Goal: Task Accomplishment & Management: Complete application form

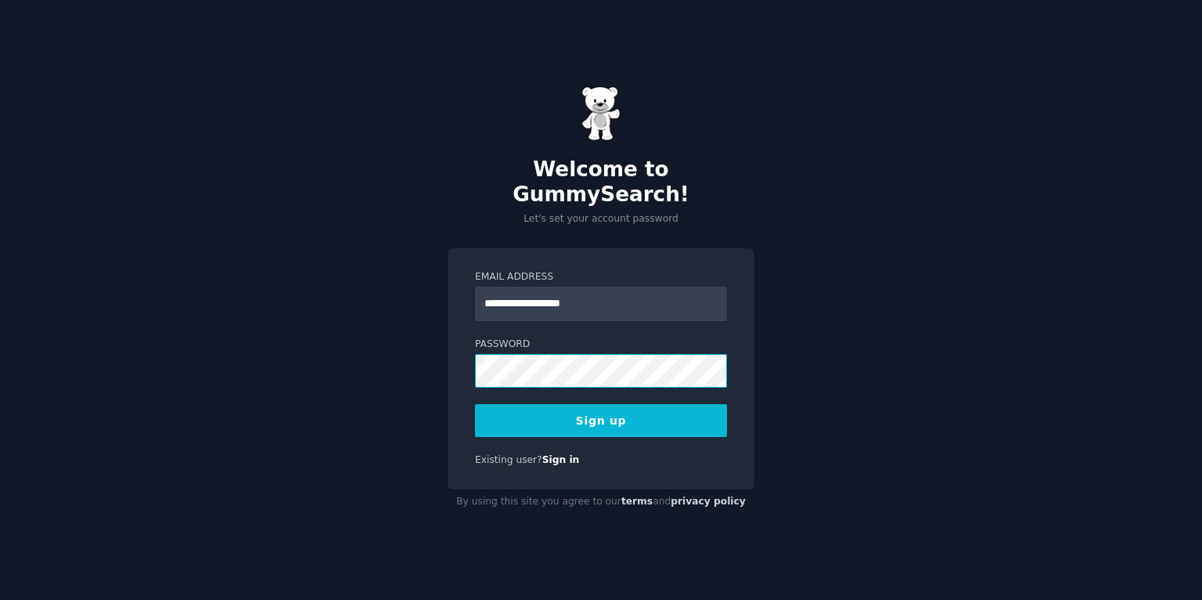
click at [463, 355] on div "**********" at bounding box center [601, 368] width 307 height 241
click at [585, 409] on button "Sign up" at bounding box center [601, 420] width 252 height 33
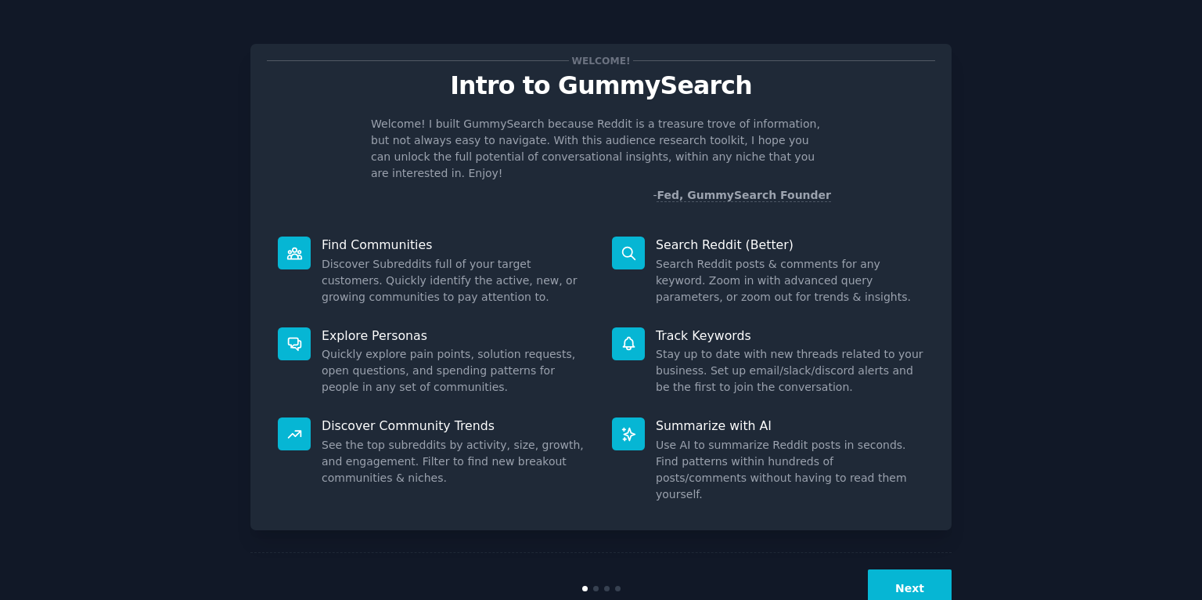
click at [893, 569] on button "Next" at bounding box center [910, 588] width 84 height 38
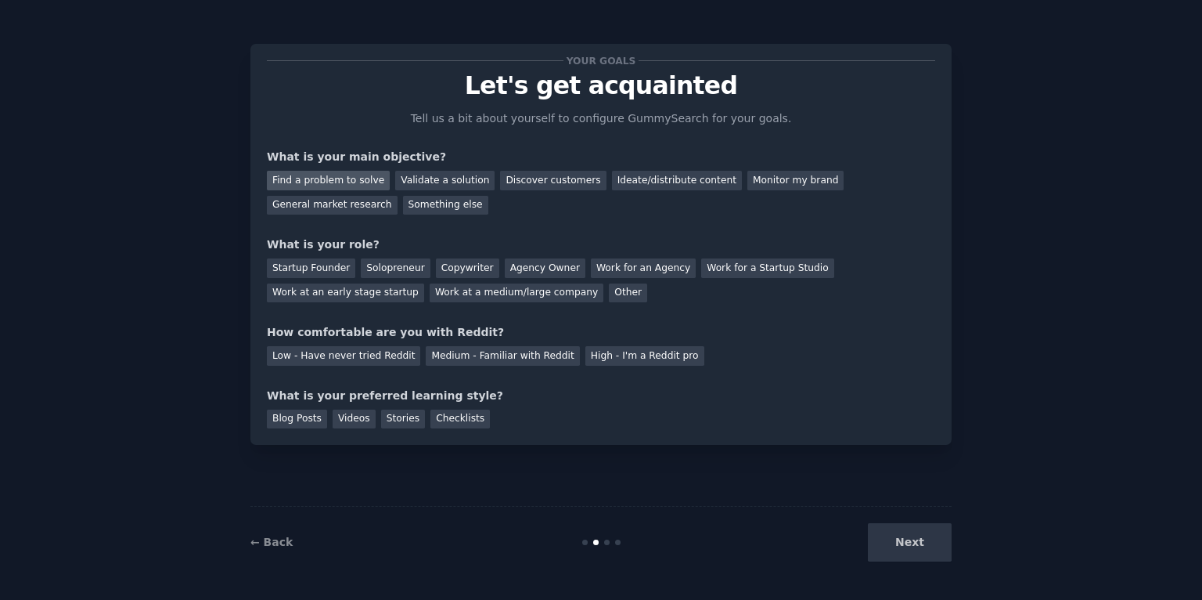
click at [346, 184] on div "Find a problem to solve" at bounding box center [328, 181] width 123 height 20
click at [561, 174] on div "Discover customers" at bounding box center [553, 181] width 106 height 20
click at [364, 174] on div "Find a problem to solve" at bounding box center [328, 181] width 123 height 20
click at [380, 267] on div "Solopreneur" at bounding box center [395, 268] width 69 height 20
click at [473, 358] on div "Medium - Familiar with Reddit" at bounding box center [502, 356] width 153 height 20
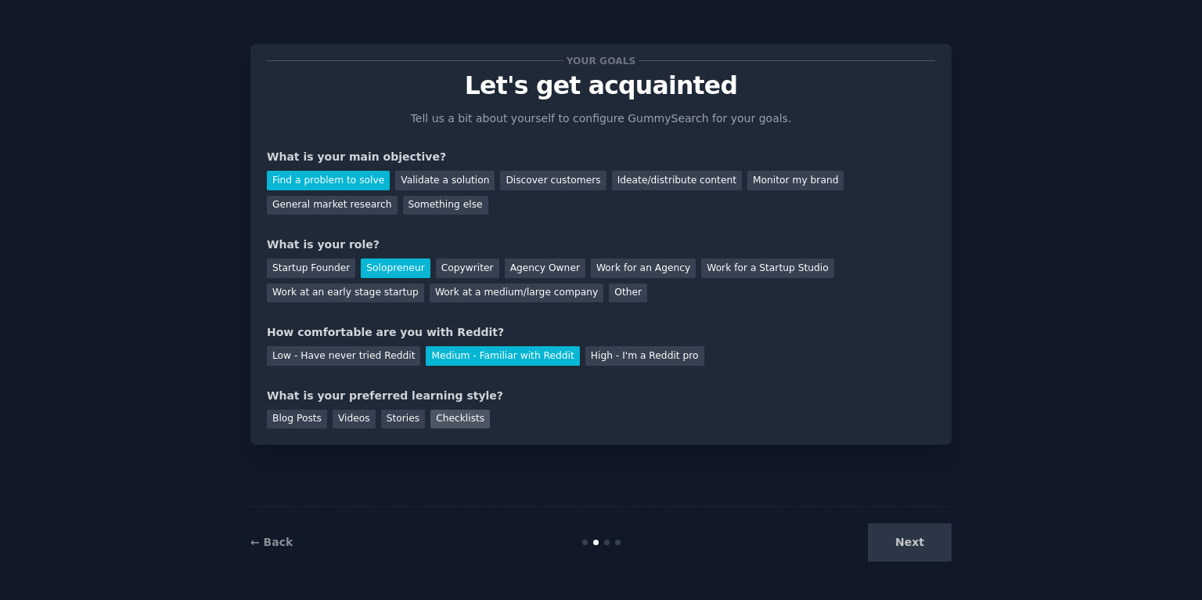
click at [476, 413] on div "Checklists" at bounding box center [460, 419] width 59 height 20
click at [350, 420] on div "Videos" at bounding box center [354, 419] width 43 height 20
click at [446, 417] on div "Checklists" at bounding box center [460, 419] width 59 height 20
click at [895, 536] on button "Next" at bounding box center [910, 542] width 84 height 38
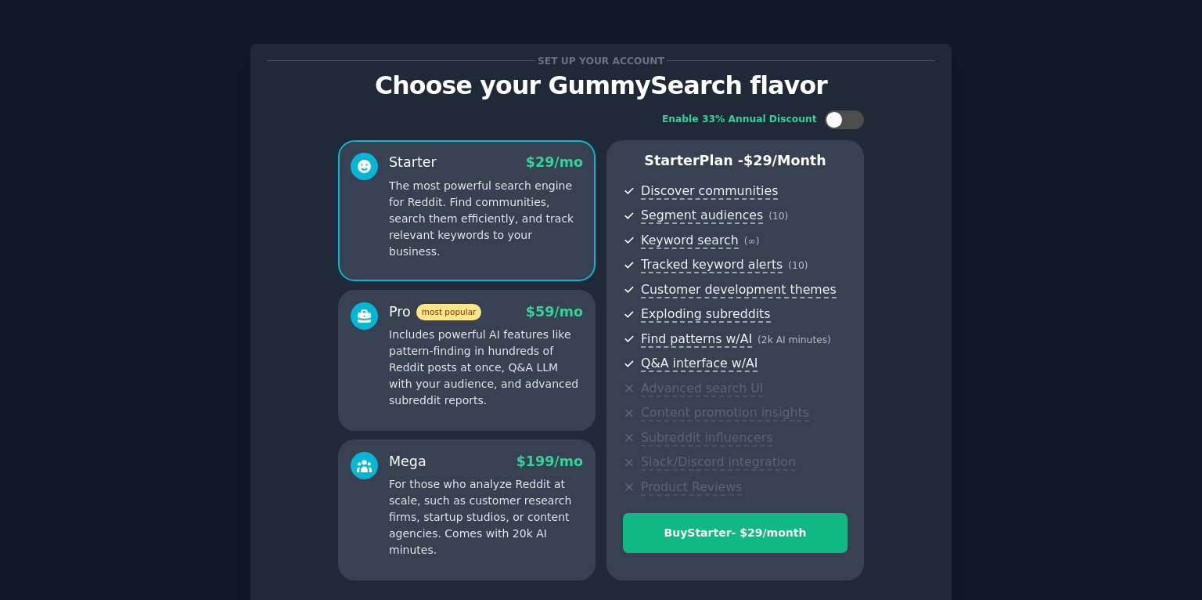
scroll to position [128, 0]
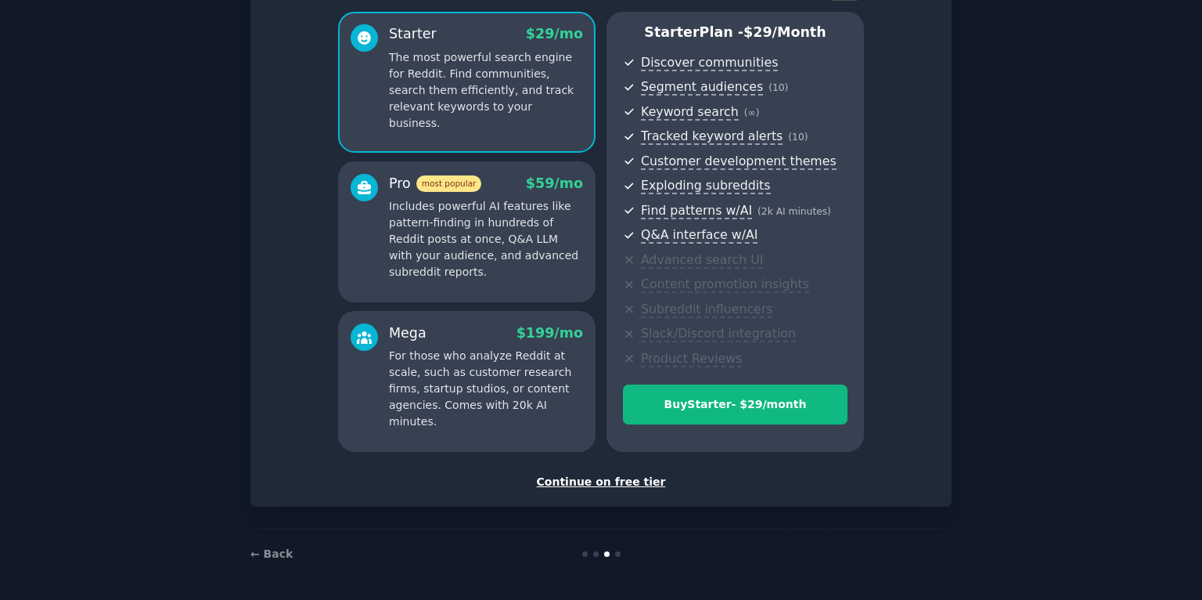
click at [621, 485] on div "Continue on free tier" at bounding box center [601, 482] width 668 height 16
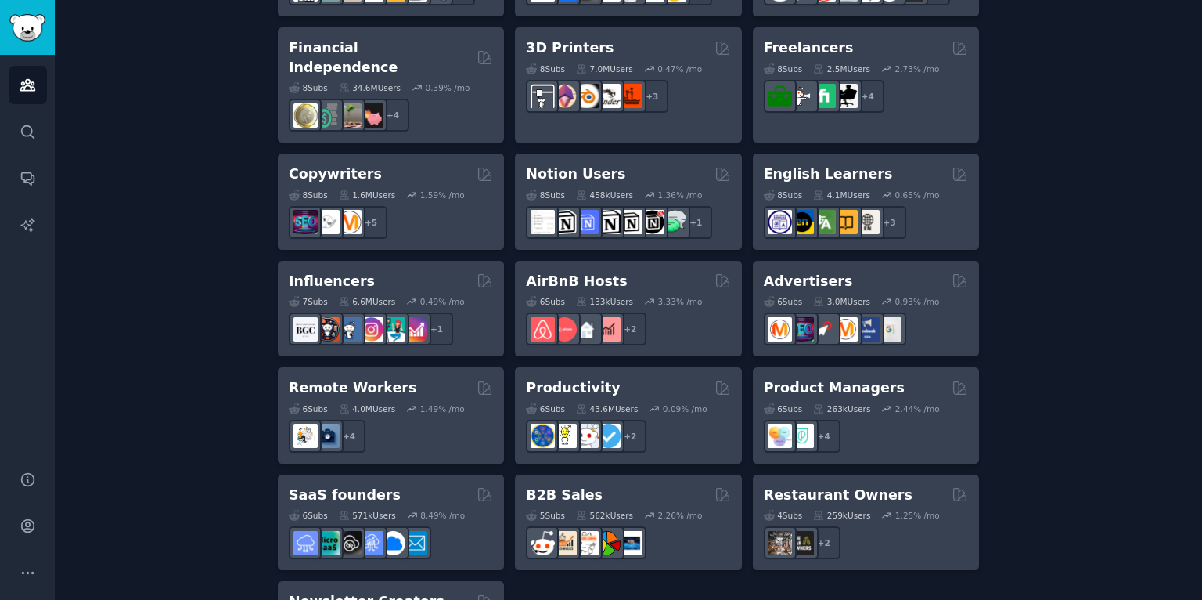
scroll to position [1205, 0]
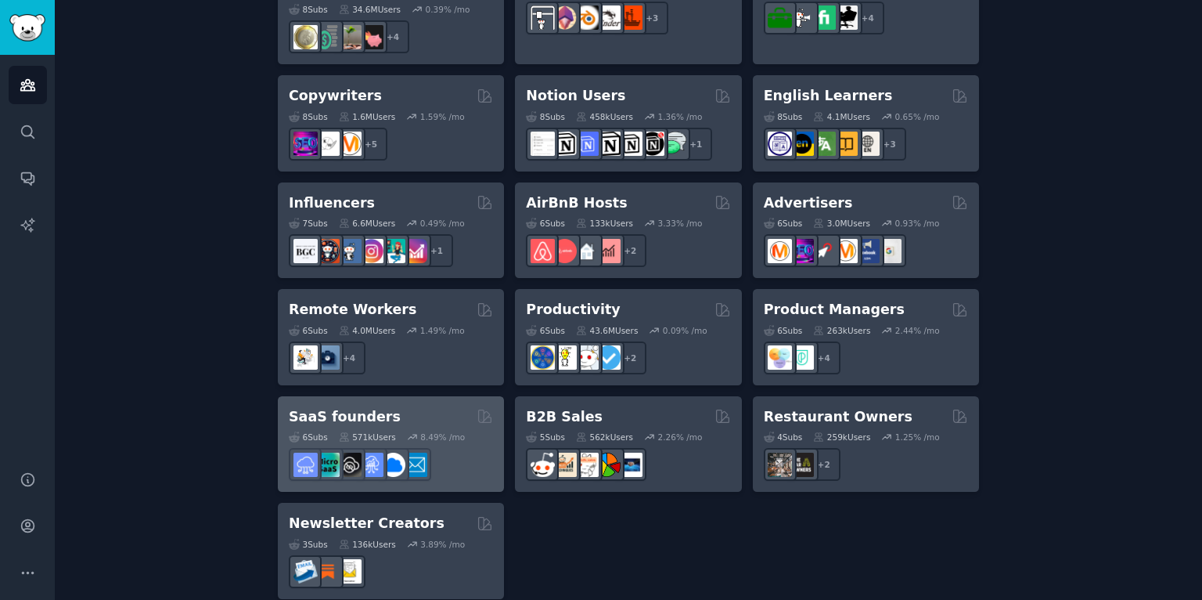
click at [431, 426] on div "6 Sub s 571k Users 8.49 % /mo" at bounding box center [391, 453] width 204 height 55
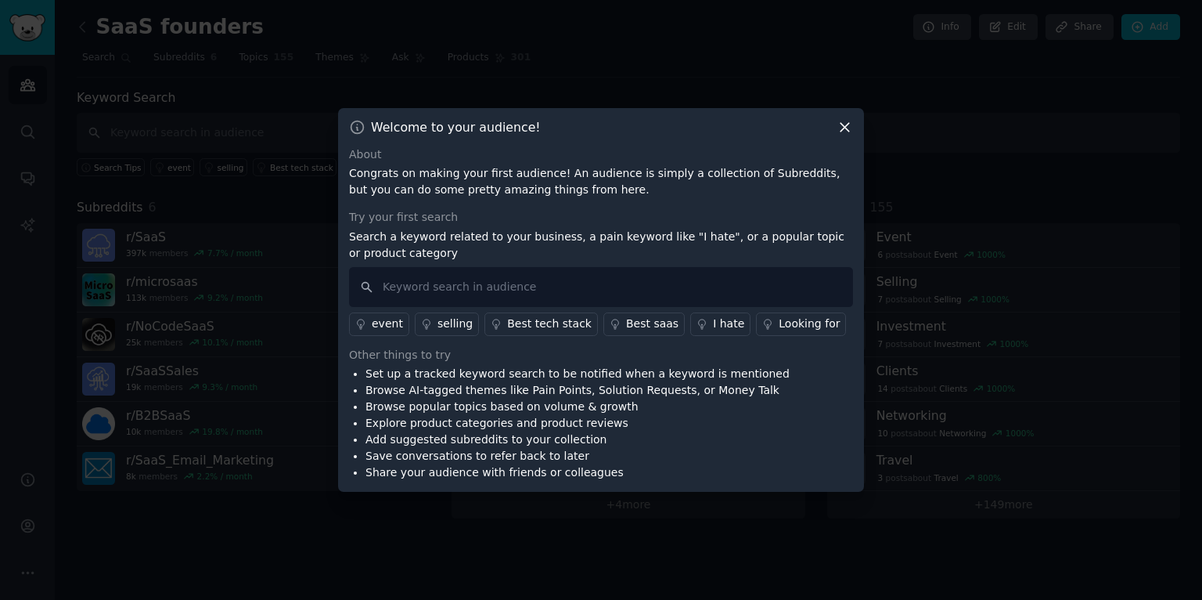
click at [626, 323] on div "Best saas" at bounding box center [652, 323] width 52 height 16
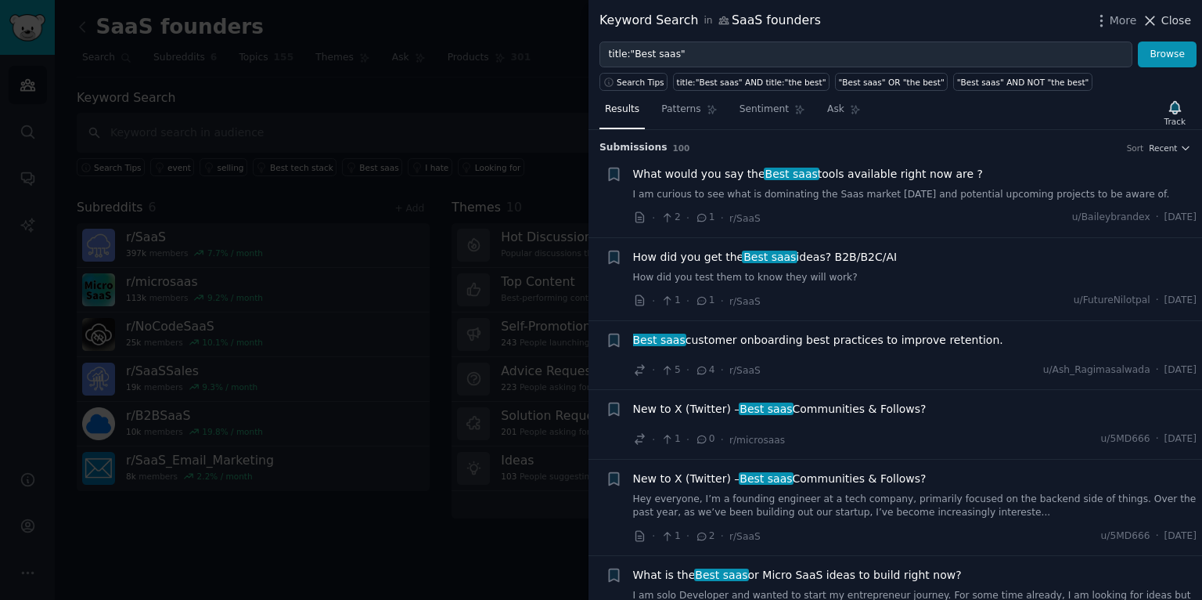
click at [1180, 23] on span "Close" at bounding box center [1177, 21] width 30 height 16
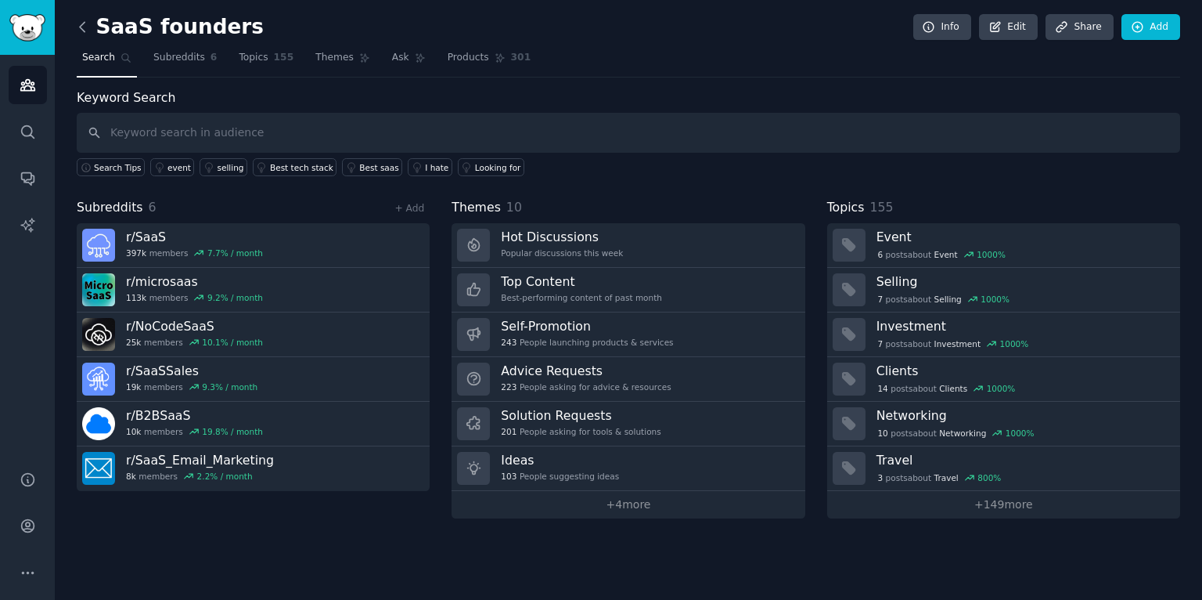
click at [82, 26] on icon at bounding box center [82, 27] width 16 height 16
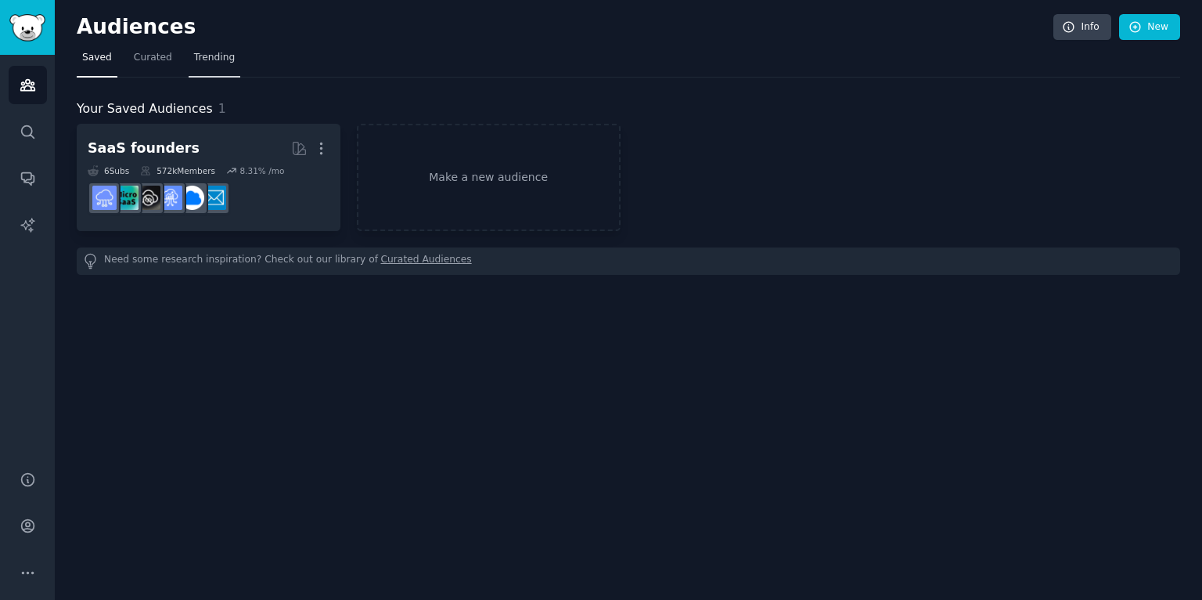
click at [201, 54] on span "Trending" at bounding box center [214, 58] width 41 height 14
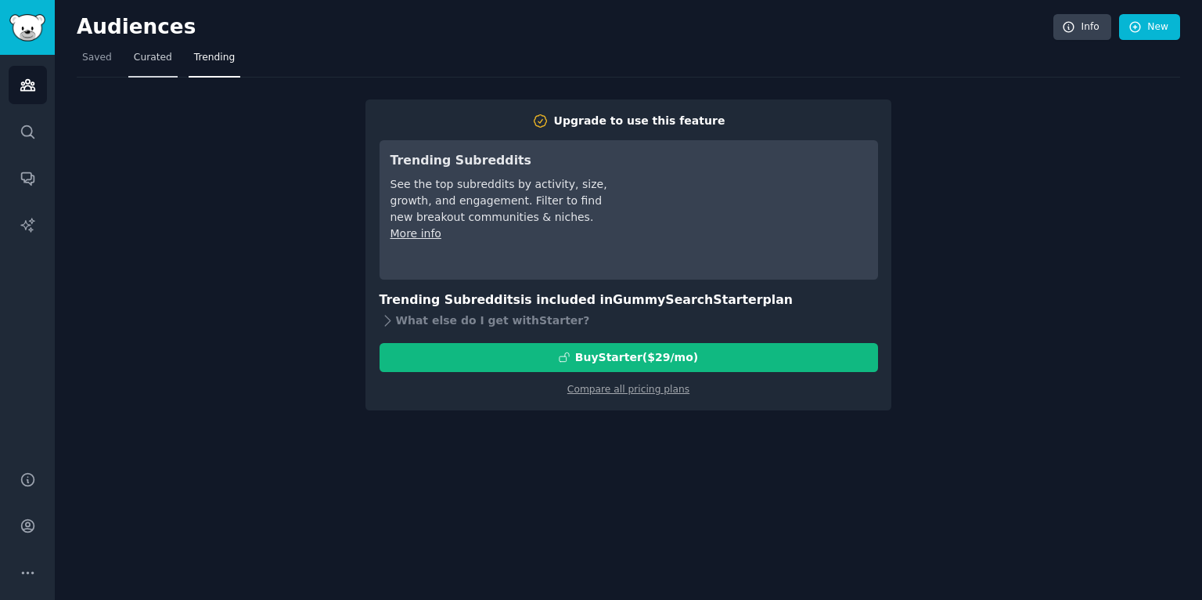
click at [145, 62] on span "Curated" at bounding box center [153, 58] width 38 height 14
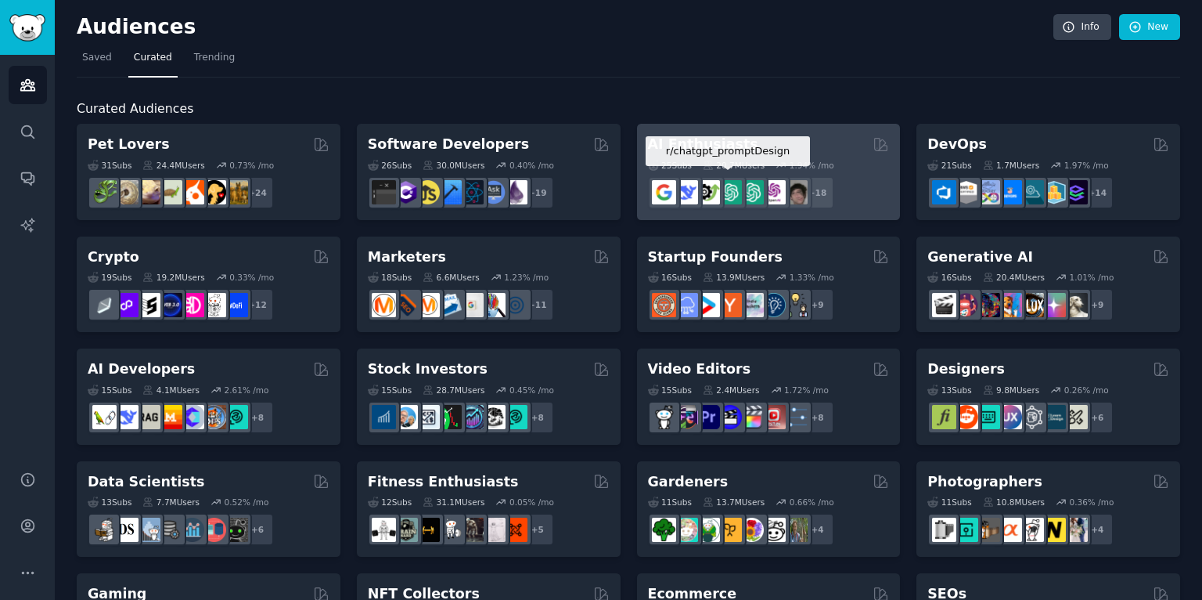
click at [730, 182] on img at bounding box center [730, 192] width 24 height 24
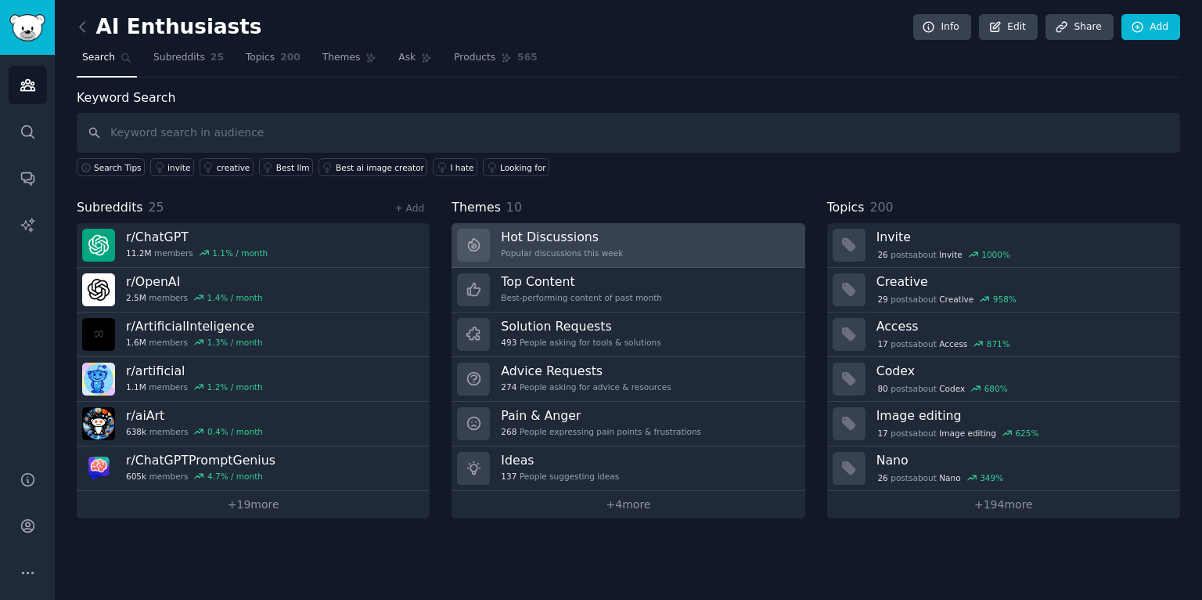
click at [539, 240] on h3 "Hot Discussions" at bounding box center [562, 237] width 122 height 16
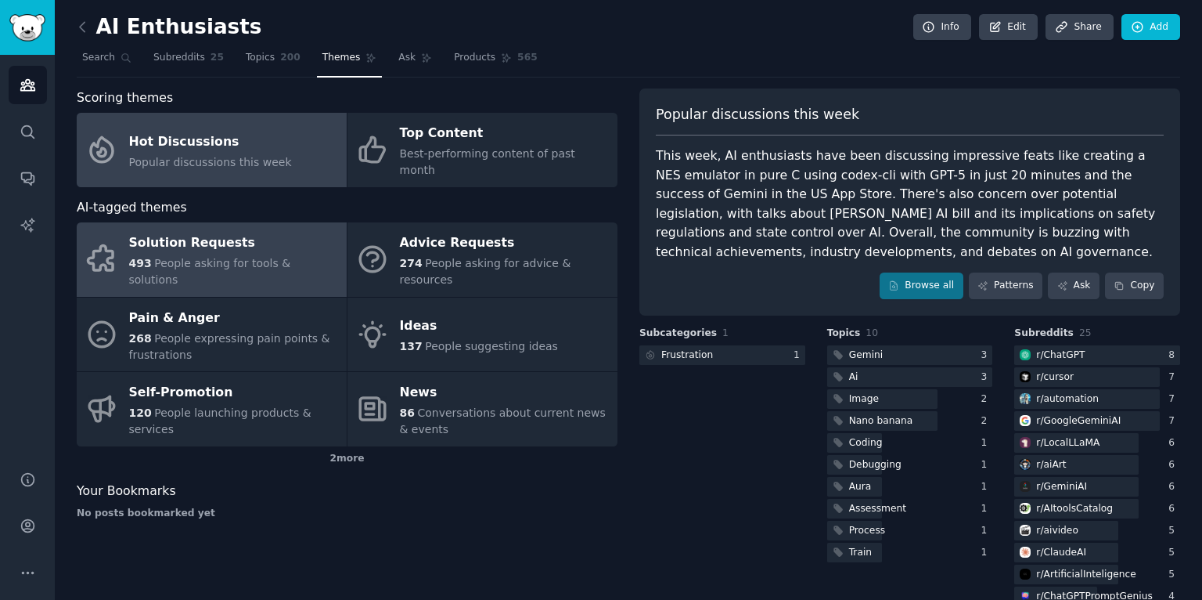
click at [203, 258] on span "People asking for tools & solutions" at bounding box center [210, 271] width 162 height 29
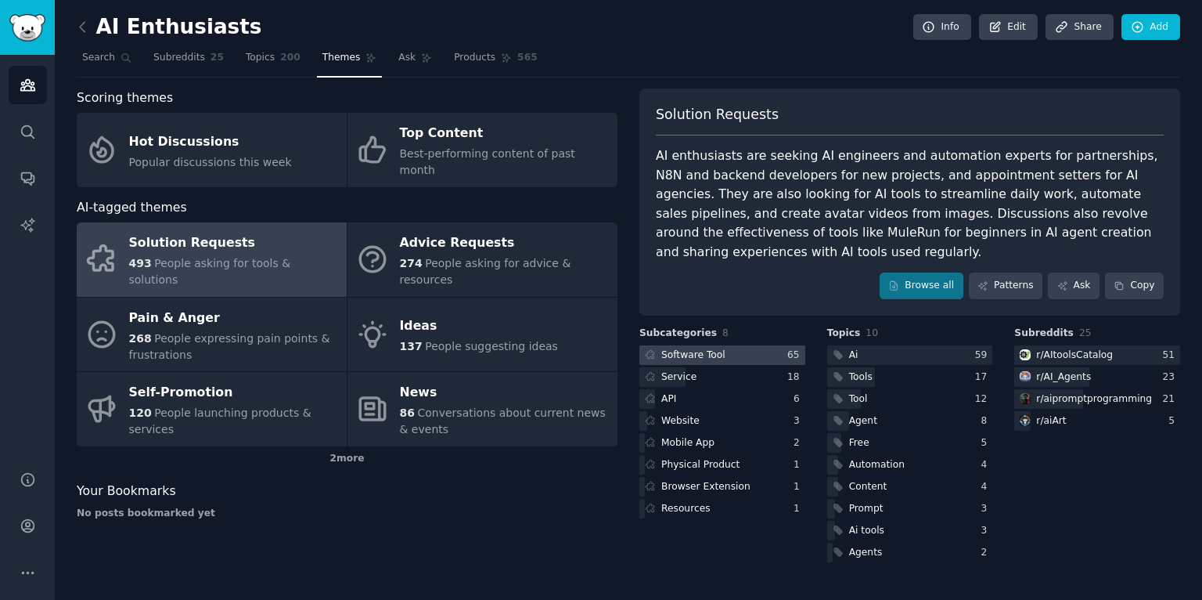
click at [751, 359] on div at bounding box center [723, 355] width 166 height 20
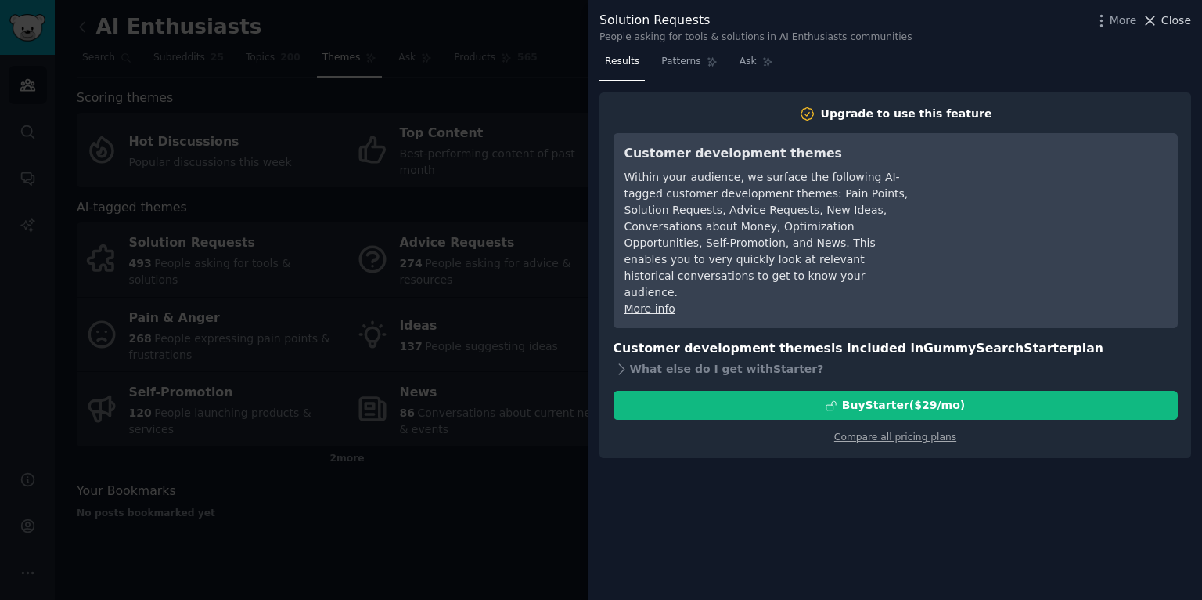
click at [1161, 20] on button "Close" at bounding box center [1166, 21] width 49 height 16
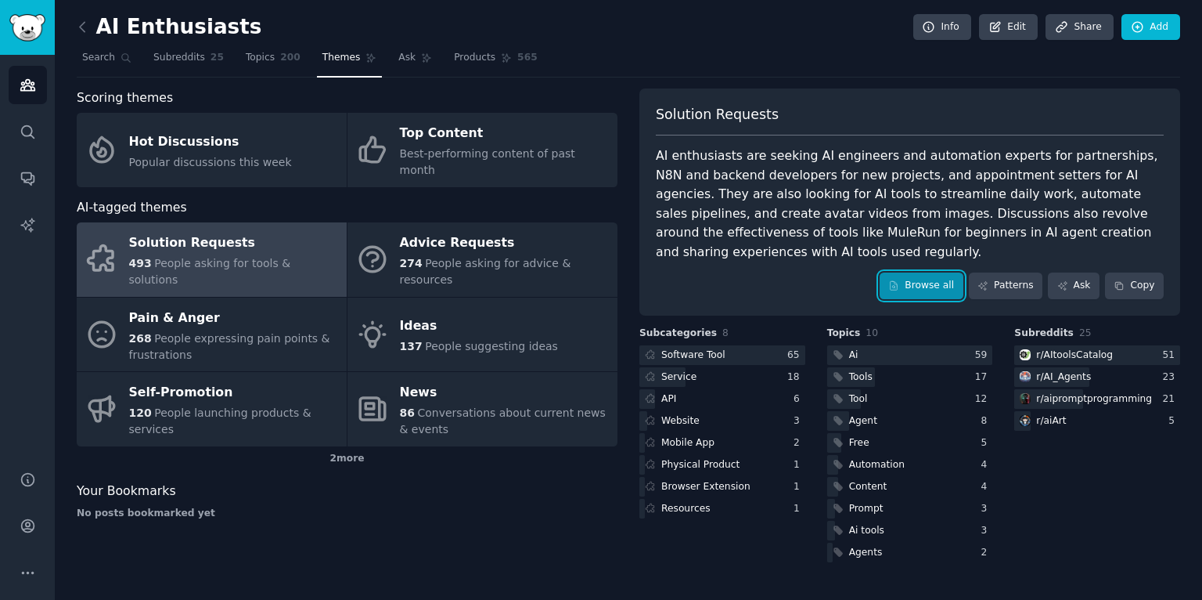
click at [924, 284] on link "Browse all" at bounding box center [922, 285] width 84 height 27
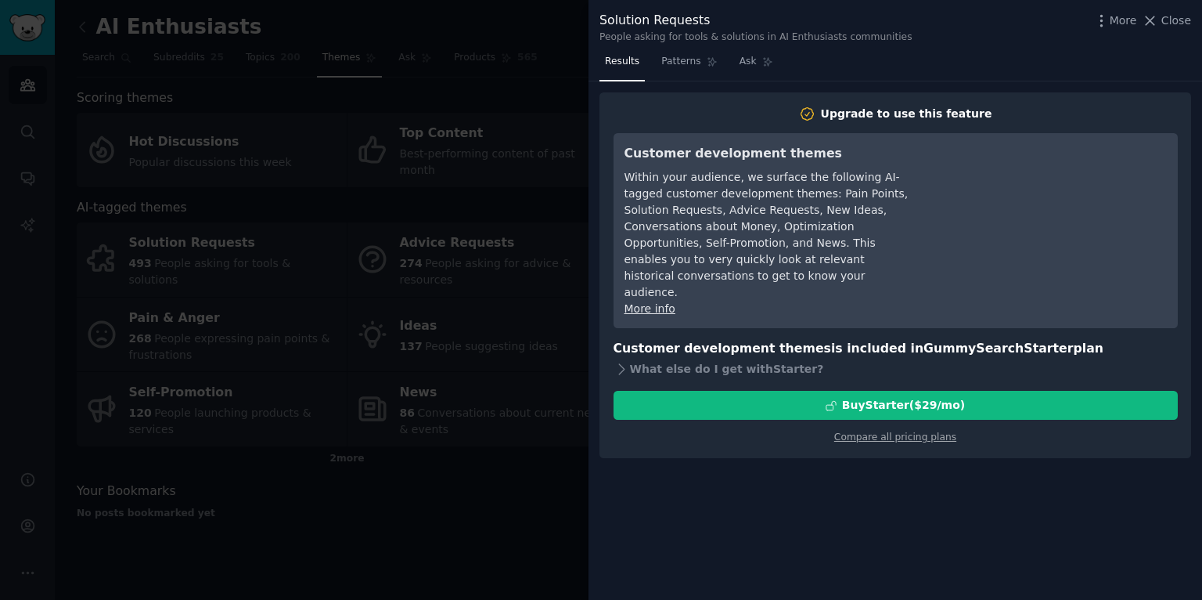
click at [543, 49] on div at bounding box center [601, 300] width 1202 height 600
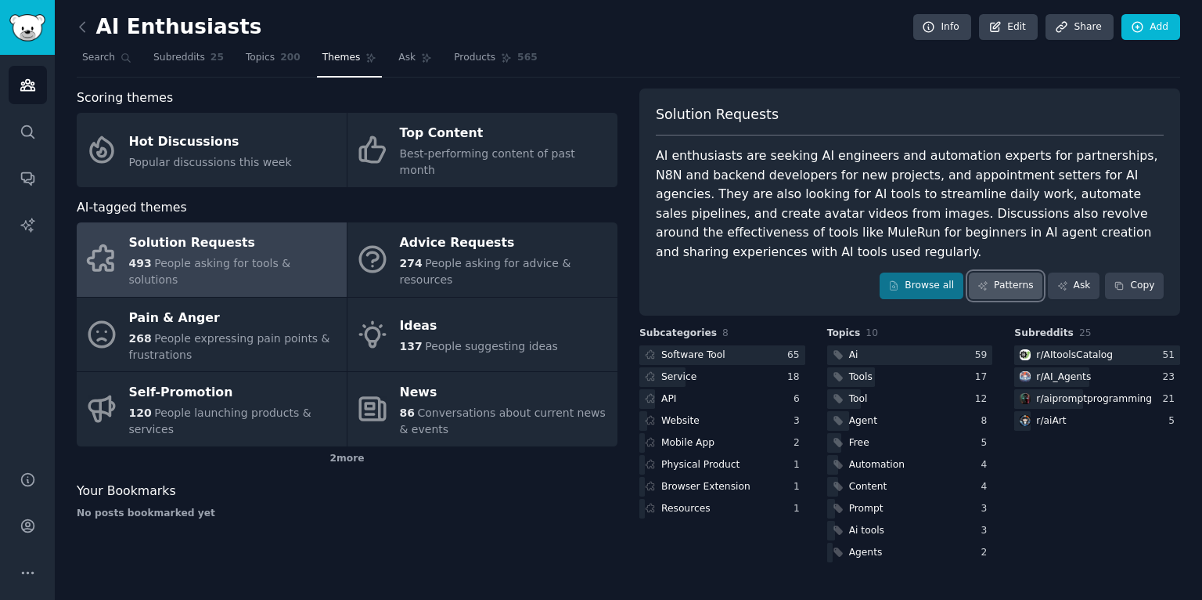
click at [1009, 286] on link "Patterns" at bounding box center [1006, 285] width 74 height 27
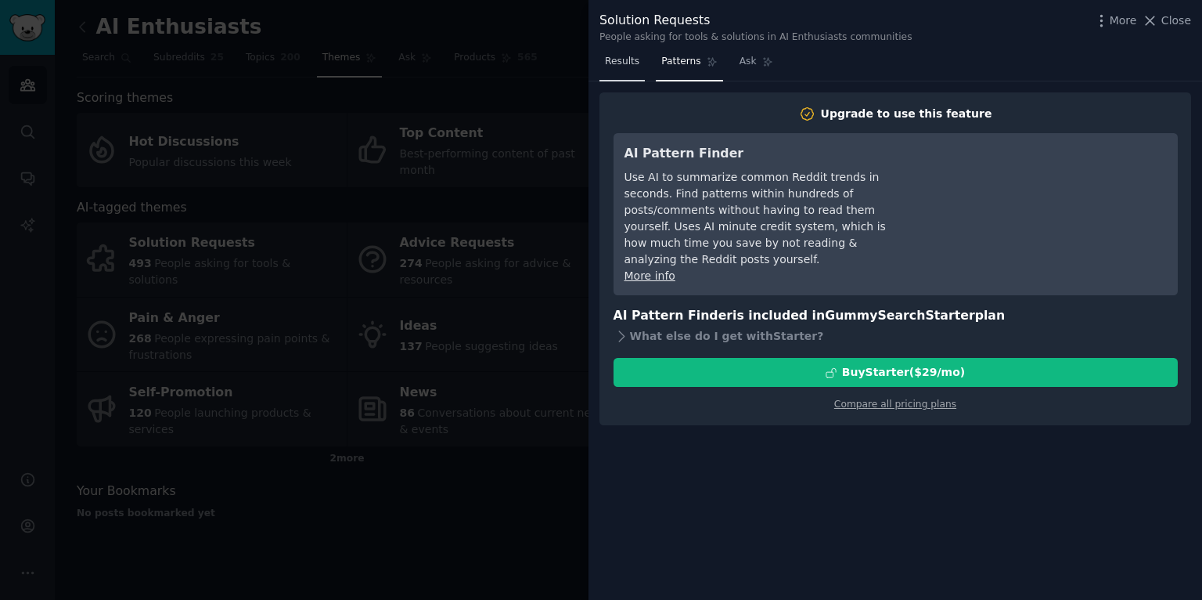
click at [622, 55] on span "Results" at bounding box center [622, 62] width 34 height 14
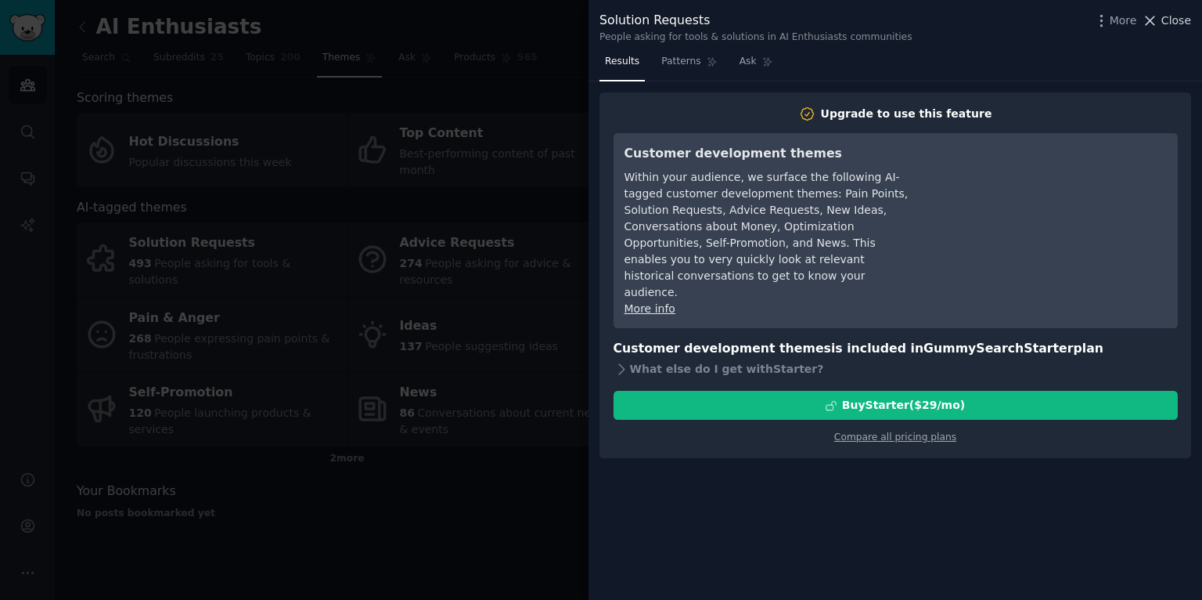
click at [1166, 20] on span "Close" at bounding box center [1177, 21] width 30 height 16
